Goal: Find specific page/section: Find specific page/section

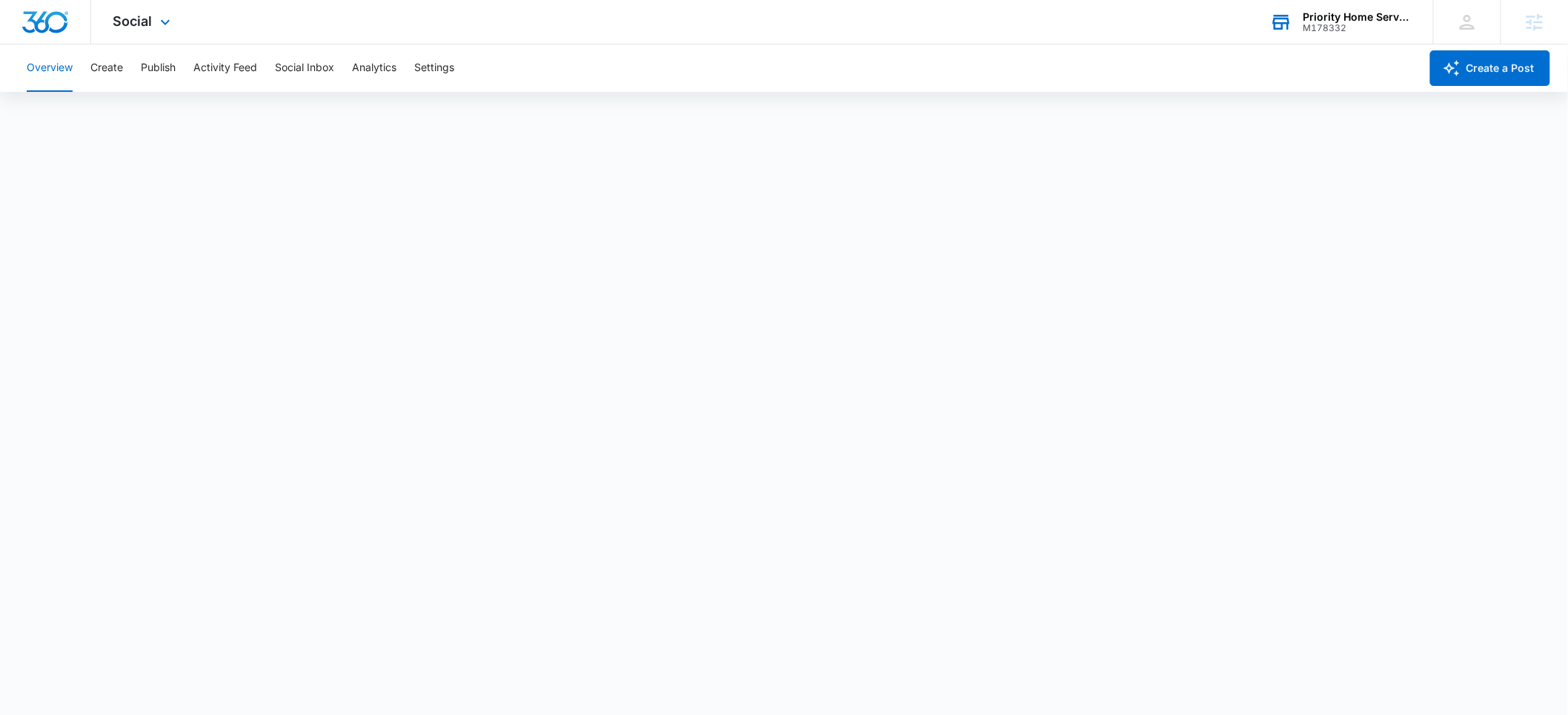
click at [1341, 24] on div "M178332" at bounding box center [1357, 27] width 108 height 10
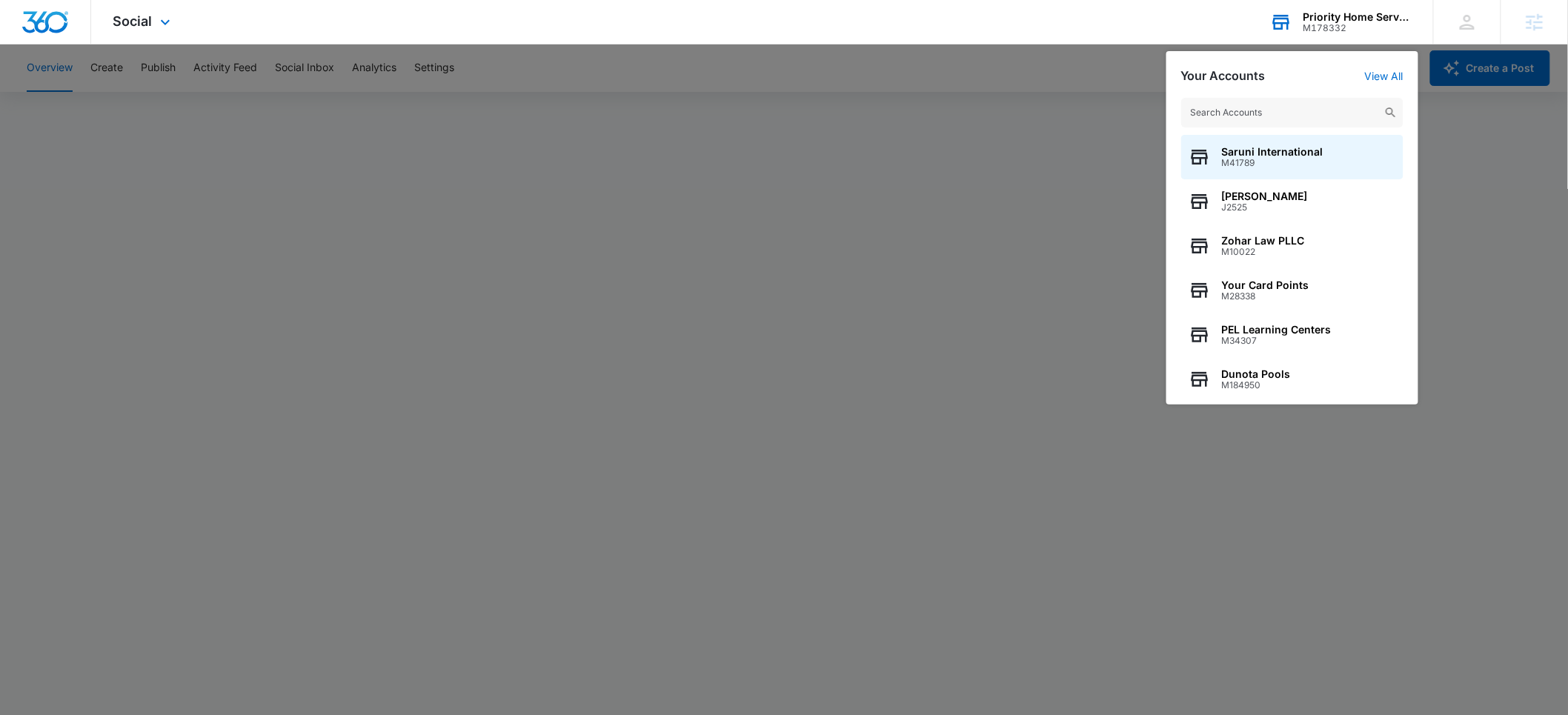
click at [1245, 115] on input "text" at bounding box center [1292, 112] width 222 height 29
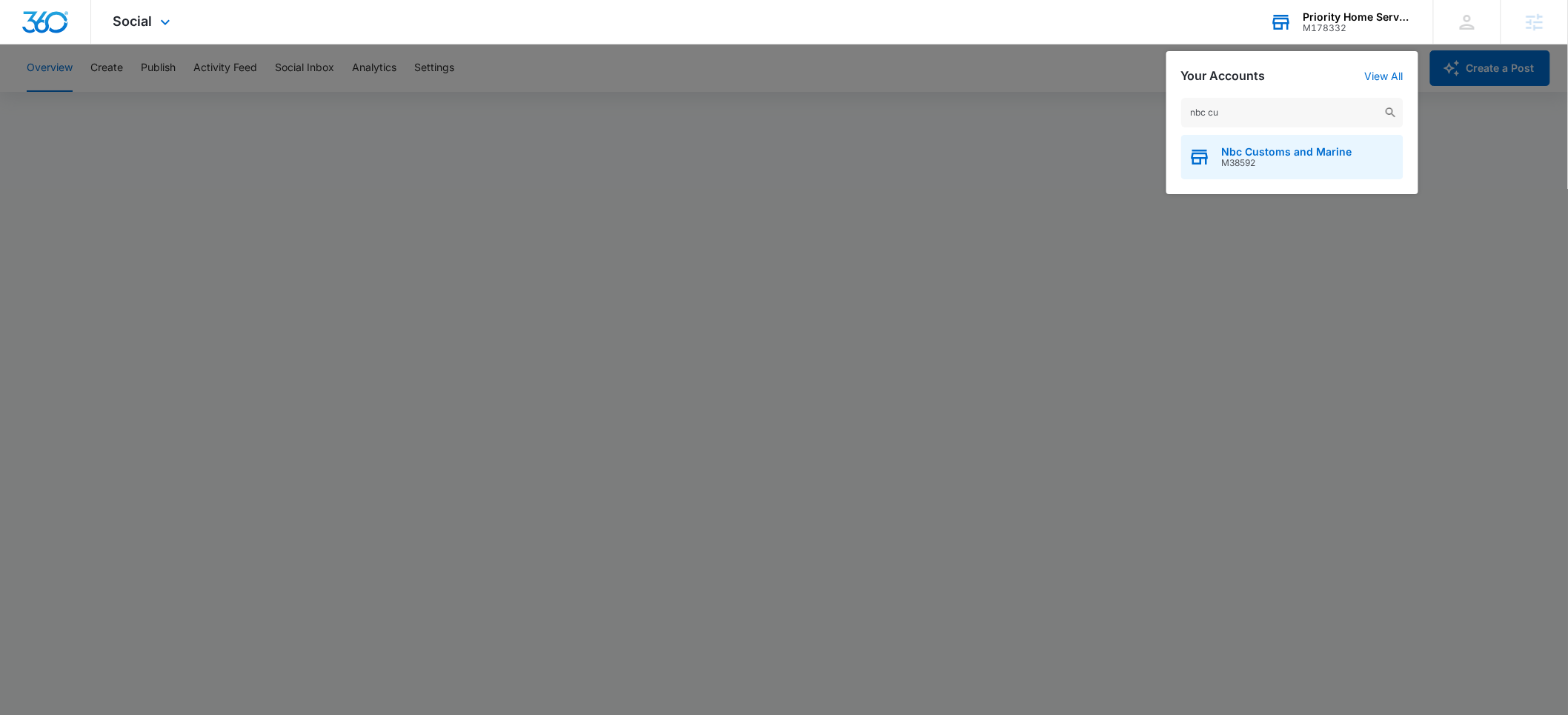
type input "nbc cu"
click at [1261, 151] on span "Nbc Customs and Marine" at bounding box center [1287, 151] width 131 height 12
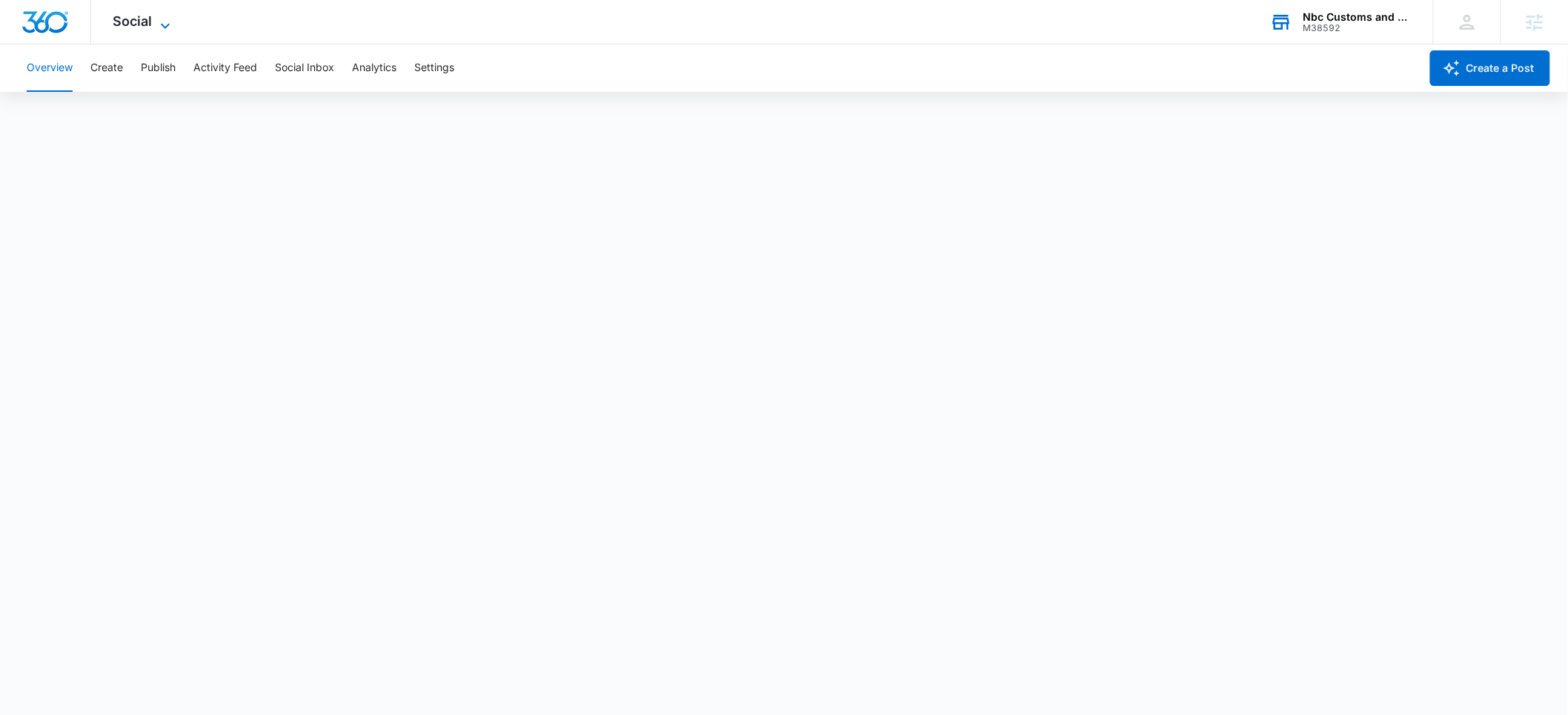
click at [141, 16] on span "Social" at bounding box center [133, 21] width 40 height 16
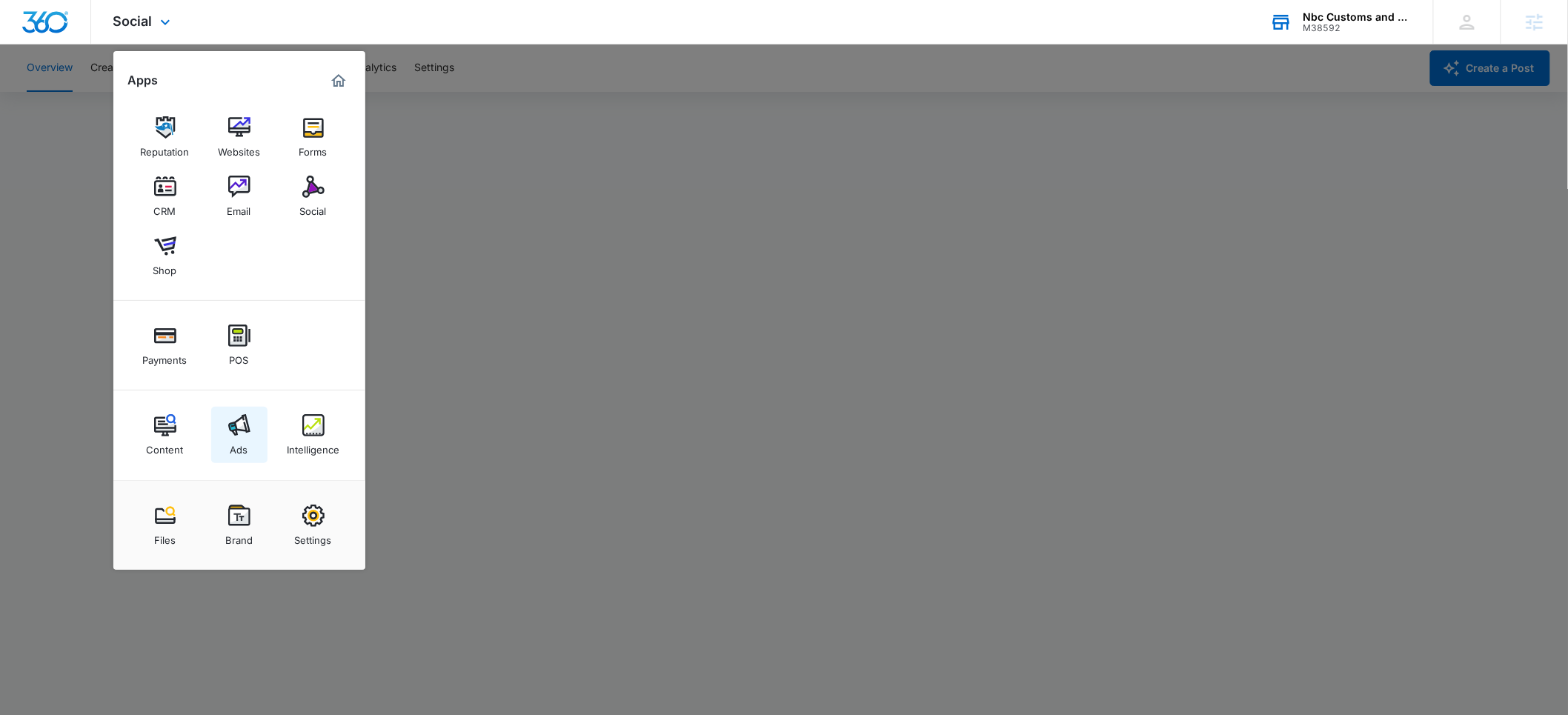
click at [238, 453] on div "Ads" at bounding box center [239, 446] width 18 height 19
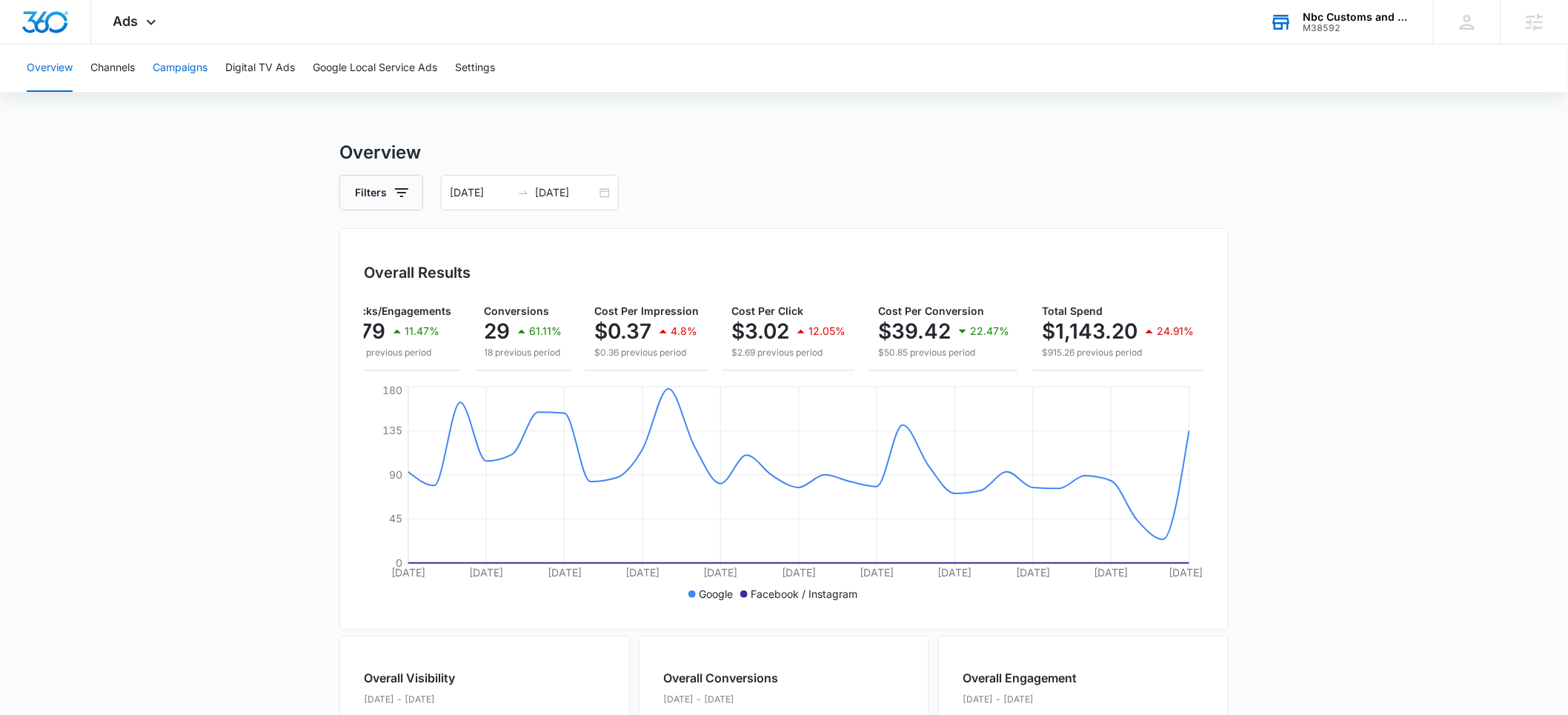
click at [196, 74] on button "Campaigns" at bounding box center [180, 68] width 55 height 47
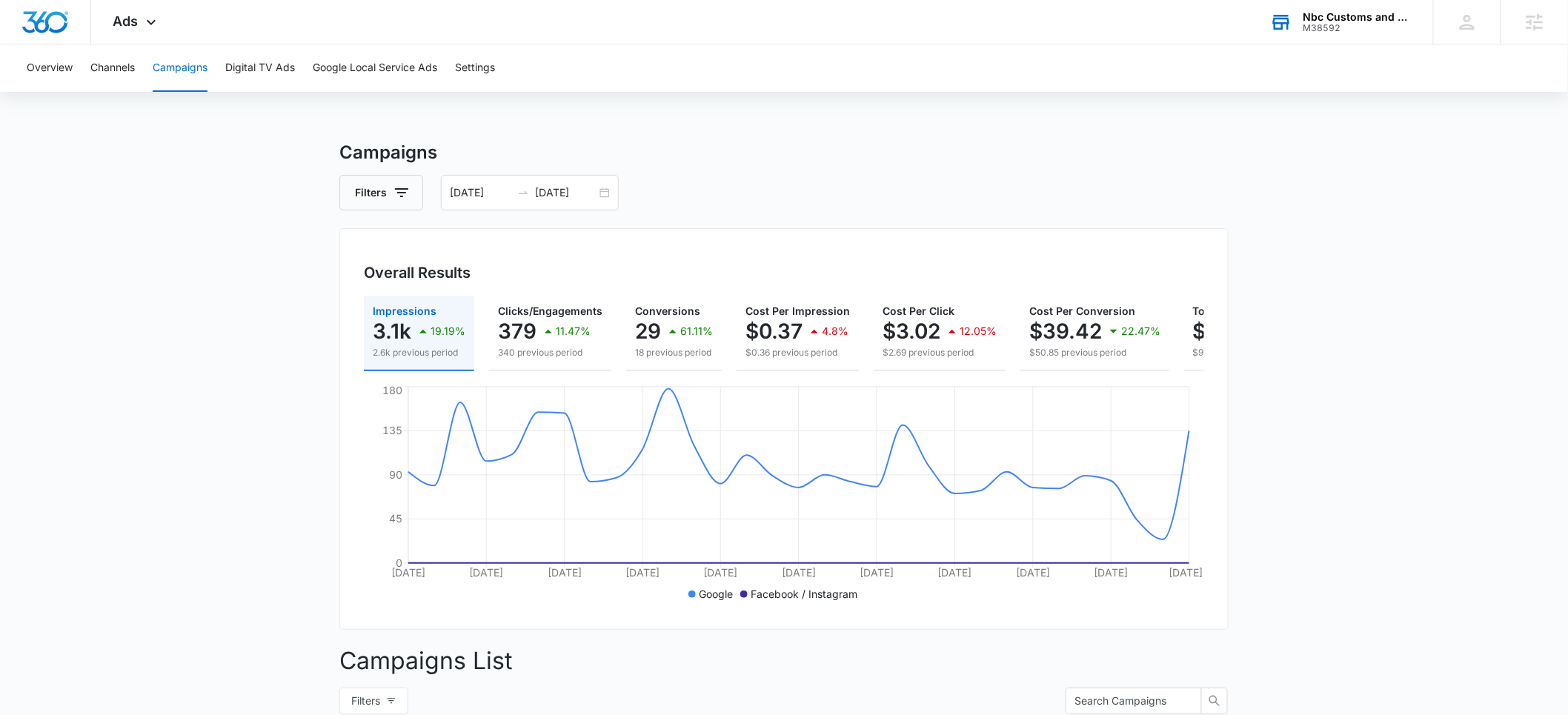
click at [1330, 25] on div "M38592" at bounding box center [1357, 27] width 108 height 10
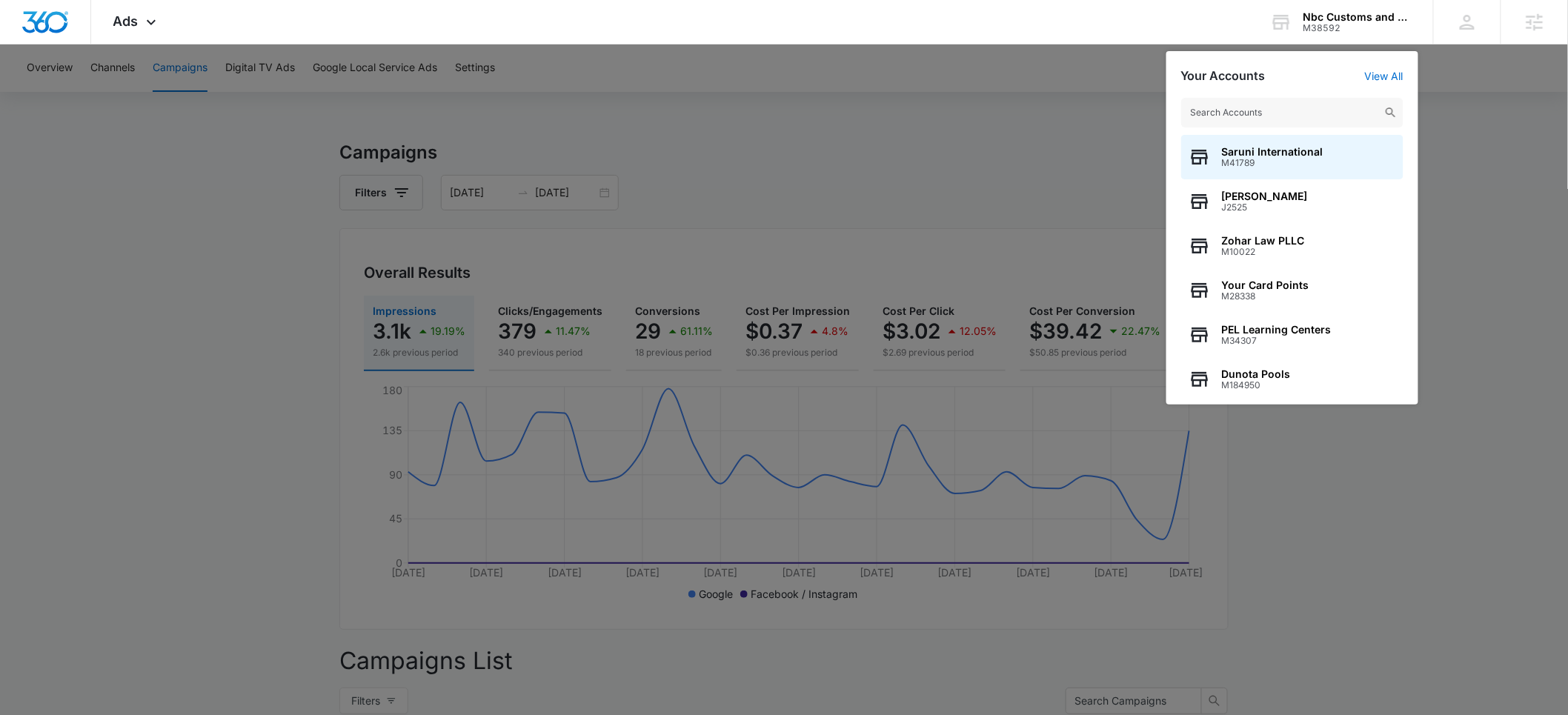
click at [1220, 116] on input "text" at bounding box center [1292, 112] width 222 height 29
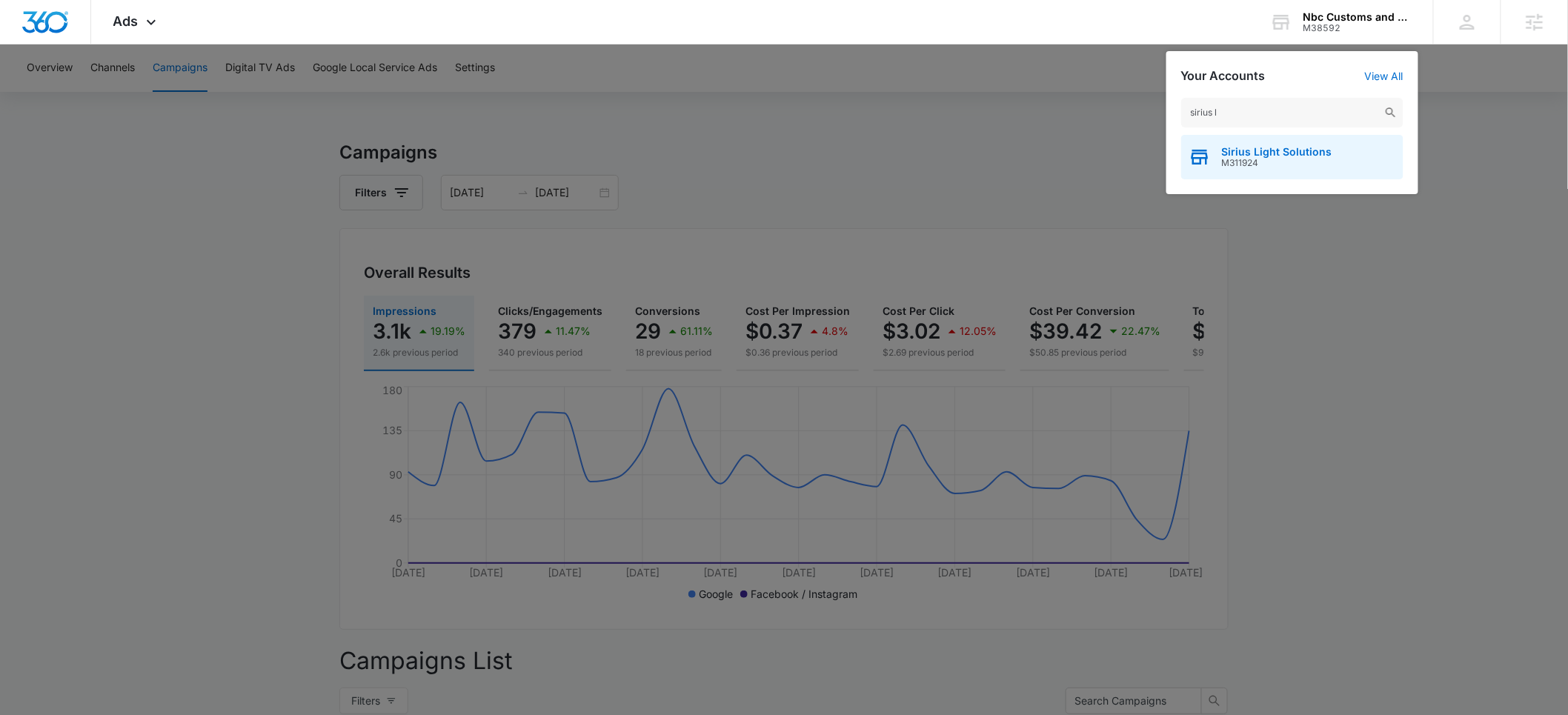
type input "sirius l"
click at [1239, 149] on span "Sirius Light Solutions" at bounding box center [1276, 151] width 110 height 12
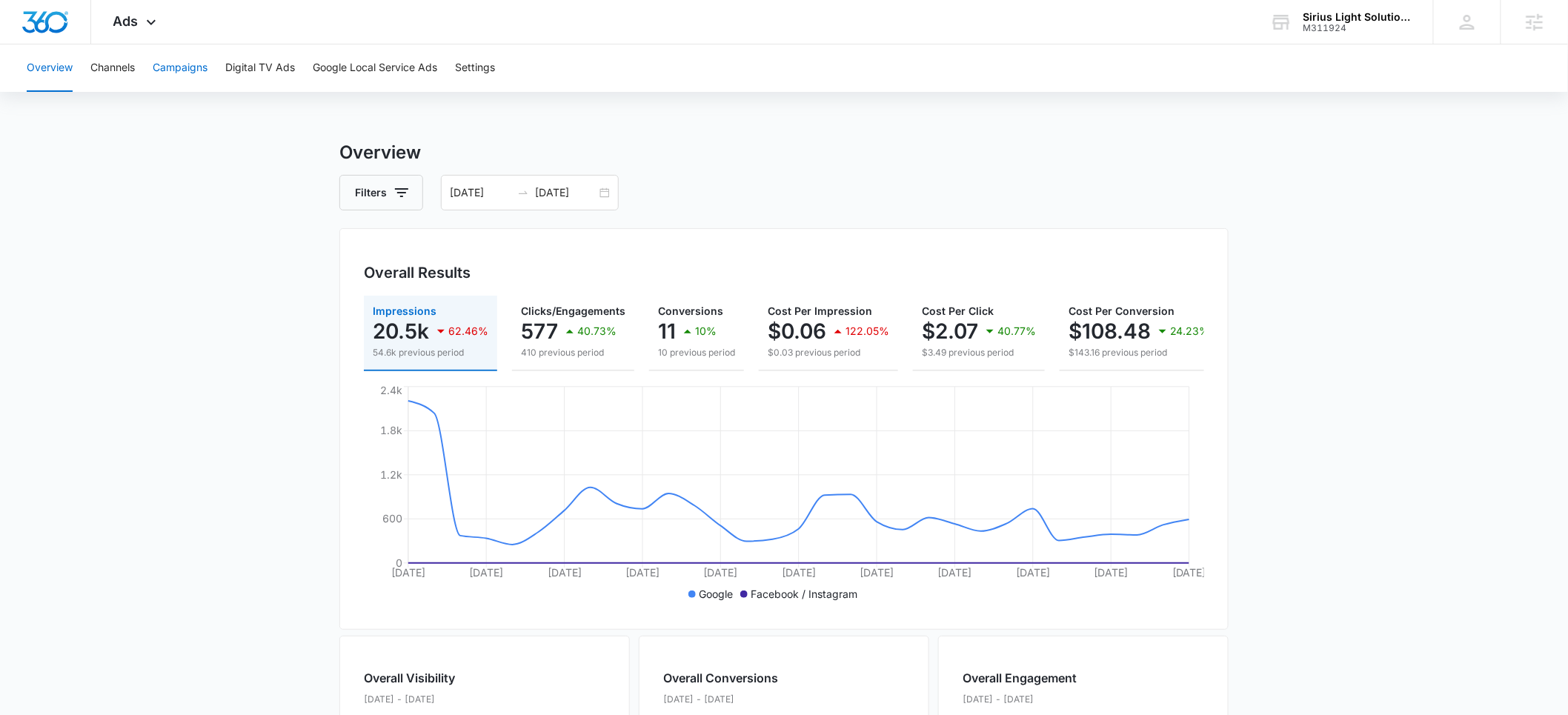
click at [175, 71] on button "Campaigns" at bounding box center [180, 68] width 55 height 47
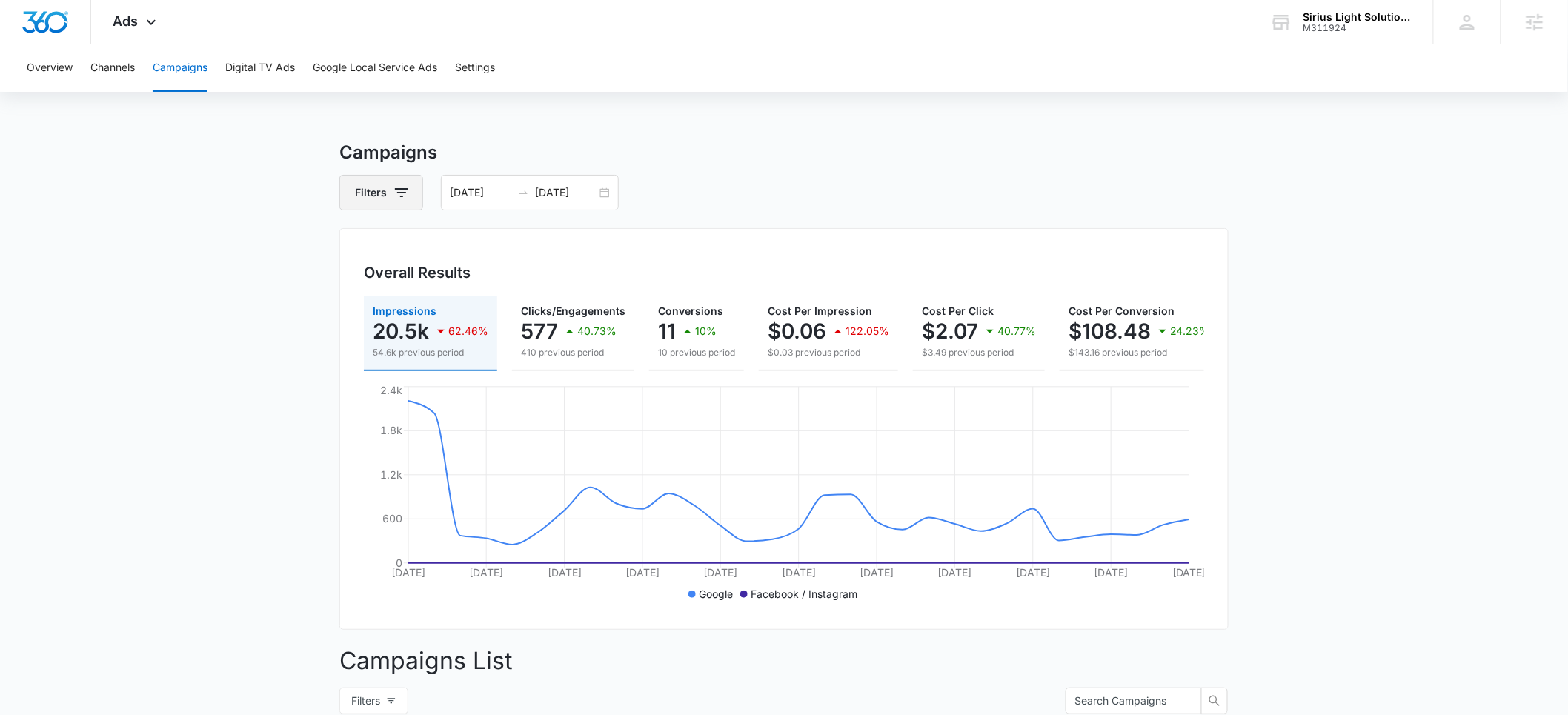
click at [404, 193] on icon "button" at bounding box center [401, 192] width 18 height 18
click at [207, 322] on main "Campaigns Filters 07/04/2025 08/03/2025 Overall Results Impressions 20.5k 62.46…" at bounding box center [784, 667] width 1568 height 1056
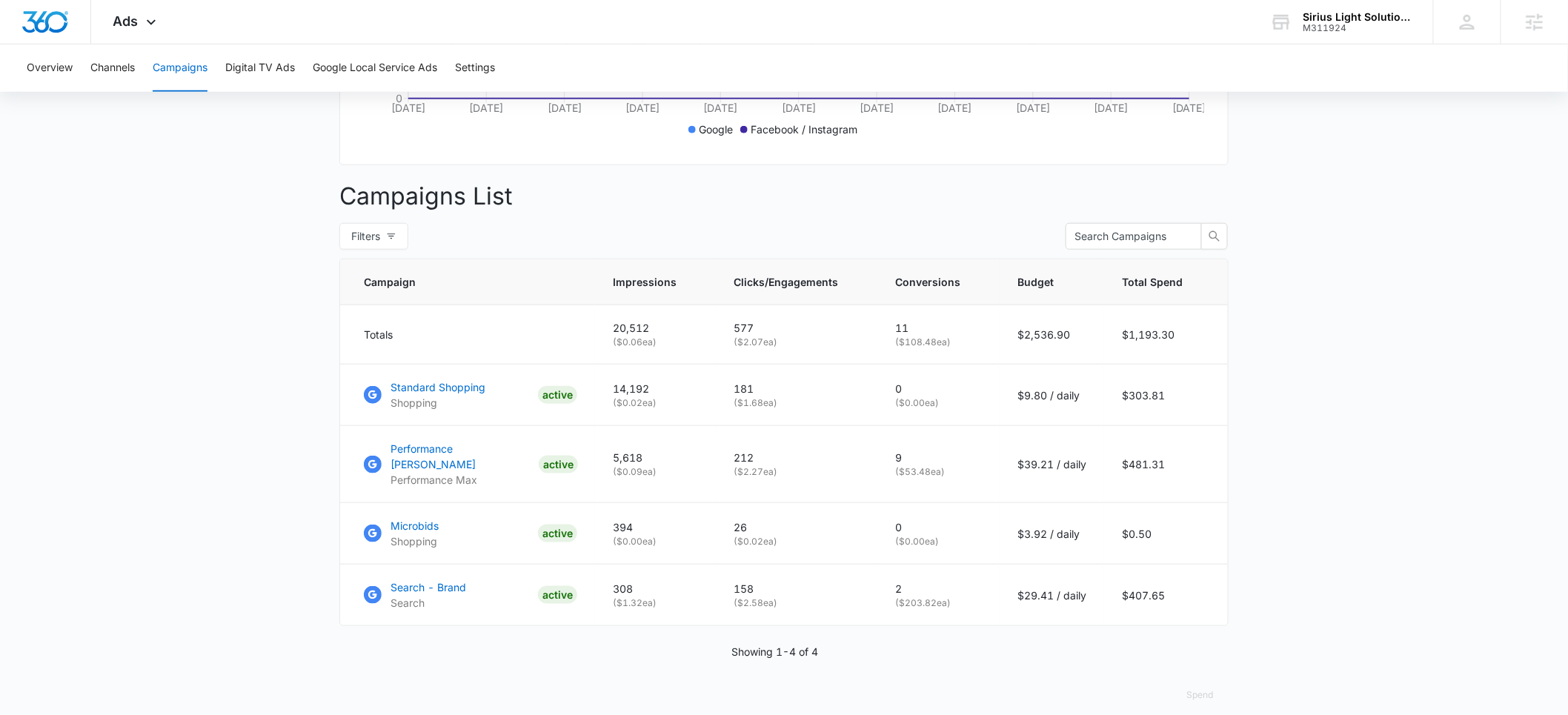
scroll to position [450, 0]
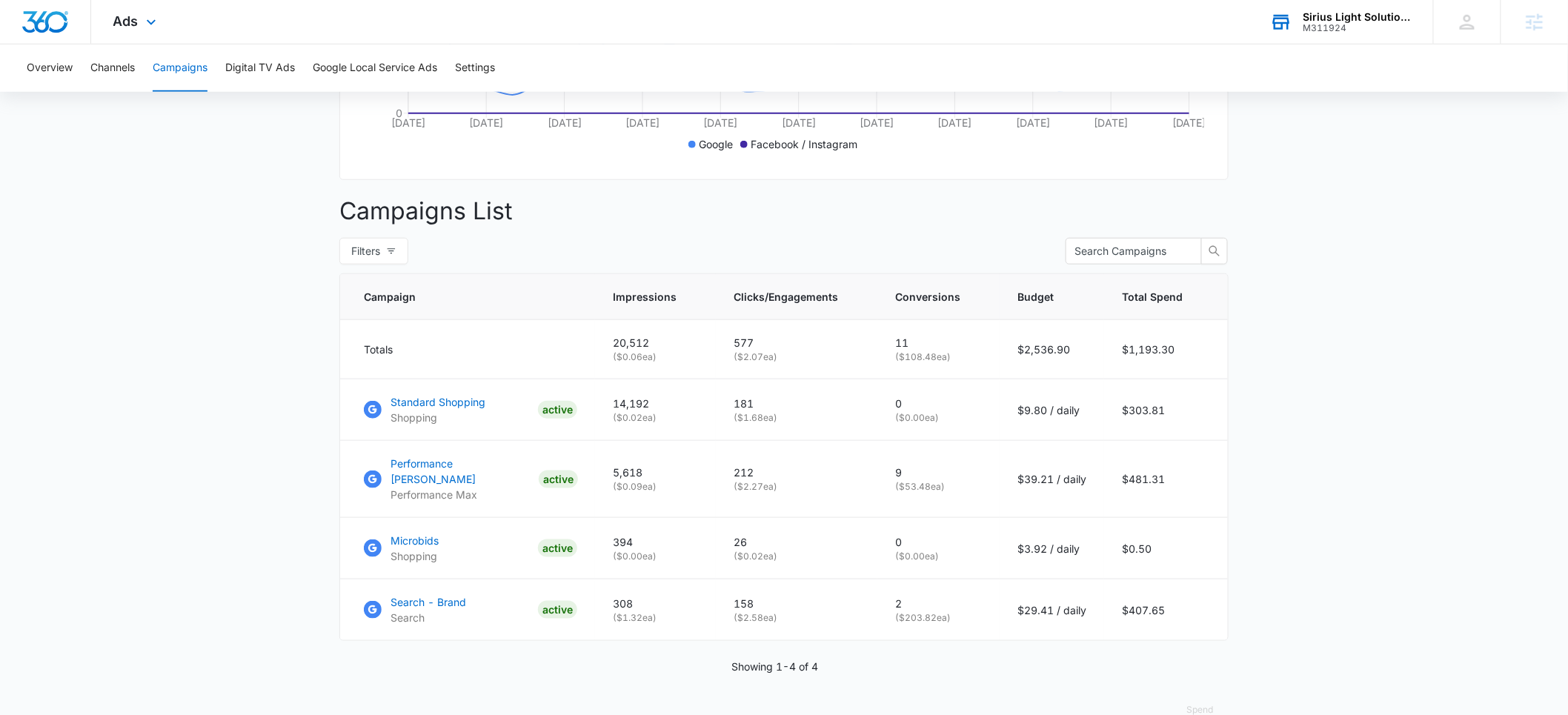
click at [1322, 23] on div "M311924" at bounding box center [1357, 27] width 108 height 10
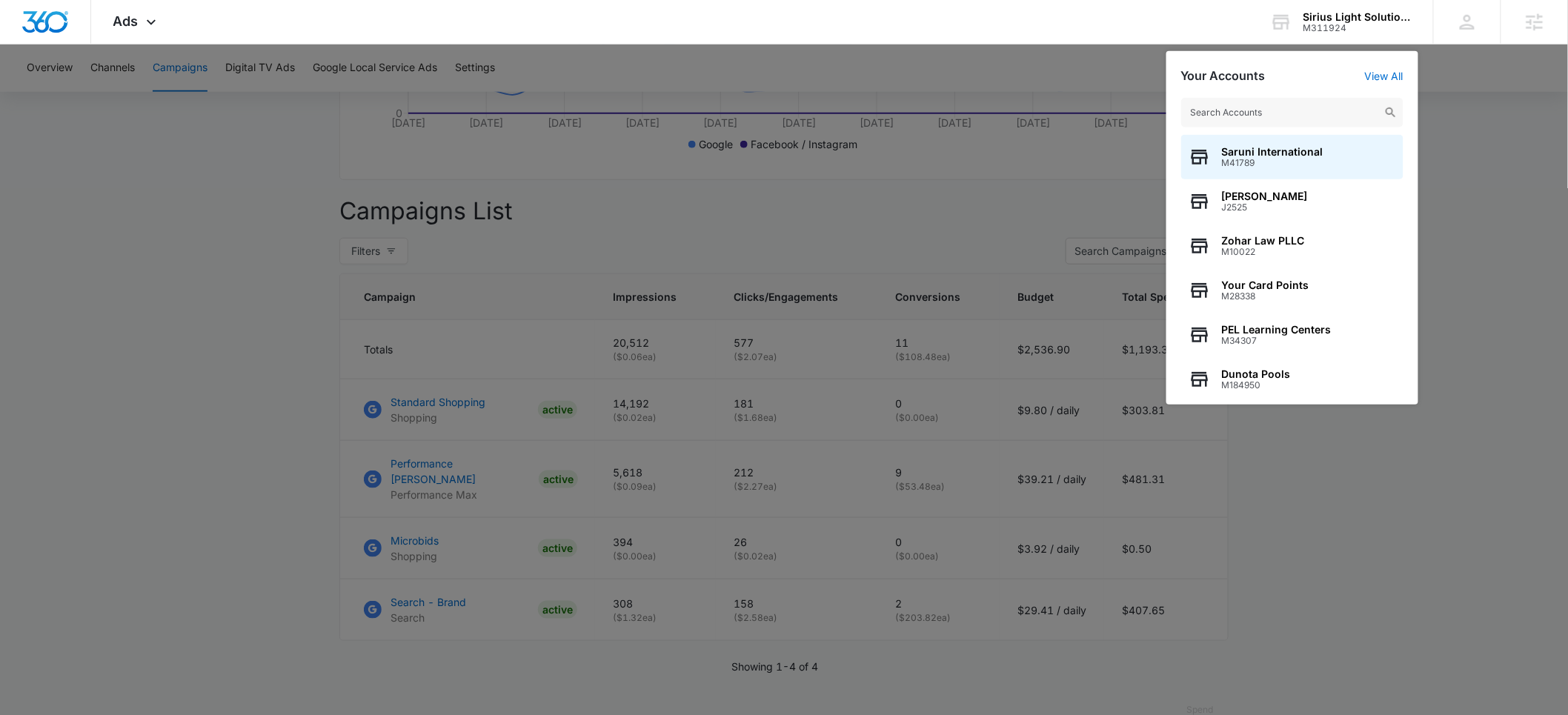
click at [1231, 108] on input "text" at bounding box center [1292, 112] width 222 height 29
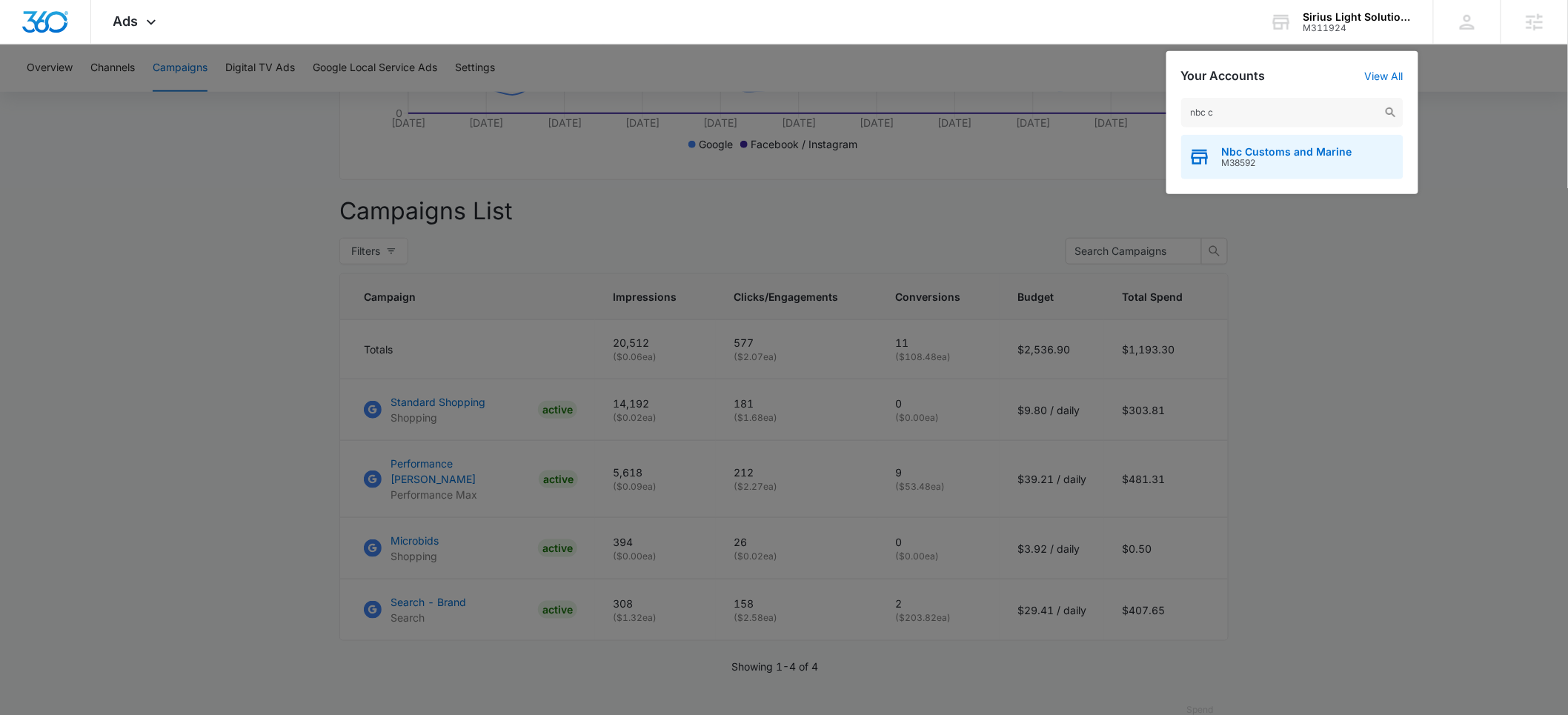
type input "nbc c"
click at [1239, 154] on span "Nbc Customs and Marine" at bounding box center [1287, 151] width 131 height 12
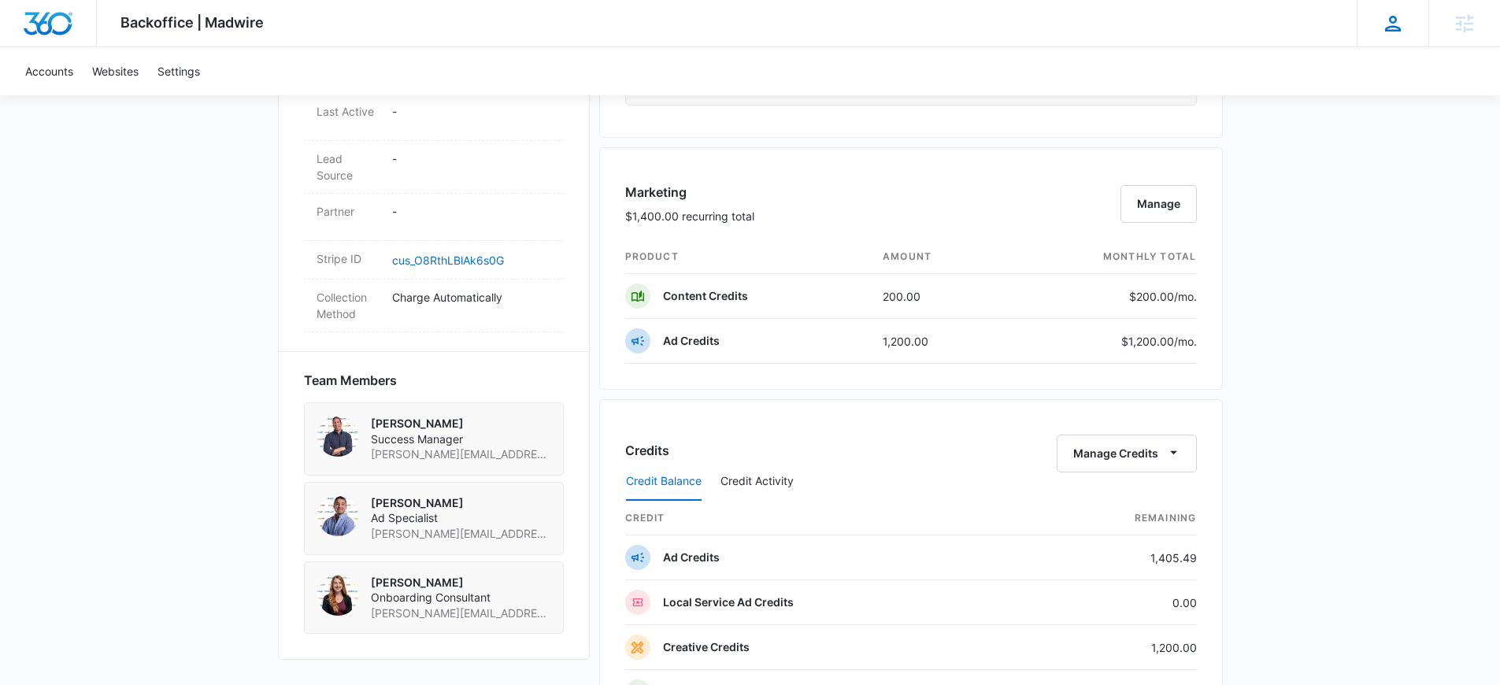
scroll to position [984, 0]
